Goal: Find specific page/section: Find specific page/section

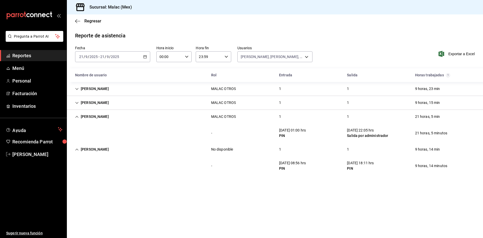
click at [24, 51] on link "Reportes" at bounding box center [33, 55] width 67 height 11
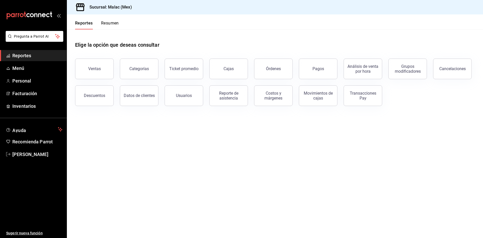
click at [108, 25] on button "Resumen" at bounding box center [110, 25] width 18 height 9
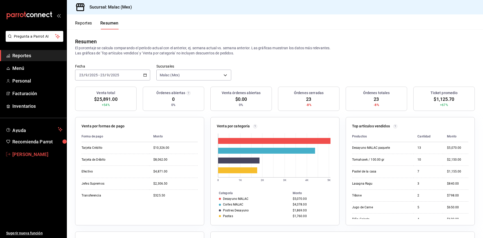
click at [41, 152] on span "[PERSON_NAME]" at bounding box center [37, 154] width 50 height 7
